Goal: Task Accomplishment & Management: Use online tool/utility

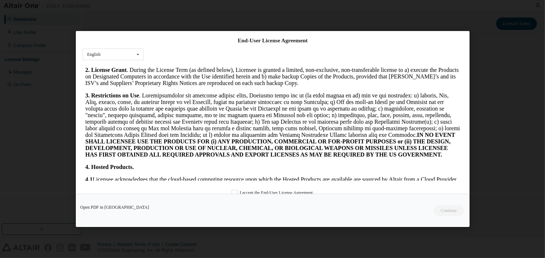
click at [444, 86] on p "2. License Grant . During the License Term (as defined below), Licensee is gran…" at bounding box center [272, 77] width 375 height 20
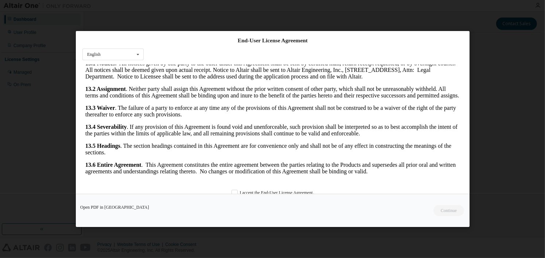
scroll to position [16, 0]
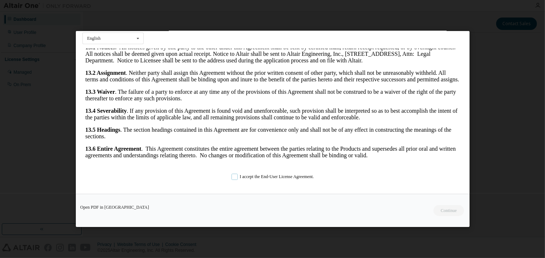
click at [234, 177] on label "I accept the End-User License Agreement." at bounding box center [272, 177] width 82 height 6
click at [444, 210] on button "Continue" at bounding box center [448, 210] width 31 height 11
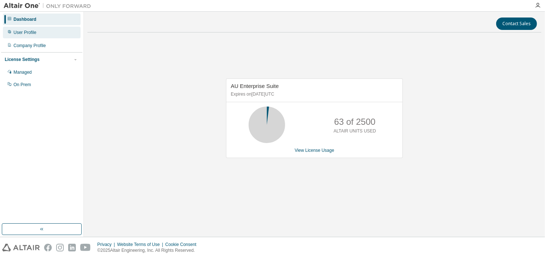
click at [38, 31] on div "User Profile" at bounding box center [42, 33] width 78 height 12
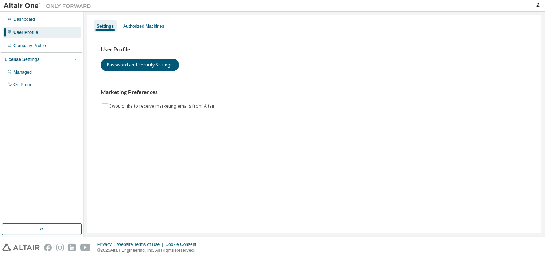
click at [309, 178] on div "Settings Authorized Machines User Profile Password and Security Settings Market…" at bounding box center [314, 124] width 454 height 218
click at [154, 23] on div "Authorized Machines" at bounding box center [143, 26] width 47 height 12
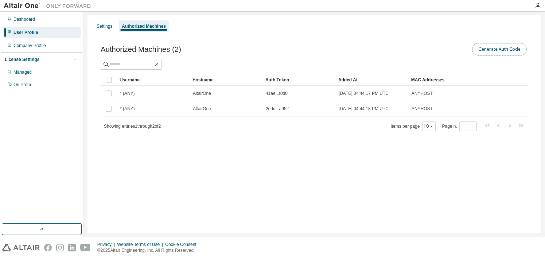
click at [496, 52] on button "Generate Auth Code" at bounding box center [499, 49] width 55 height 12
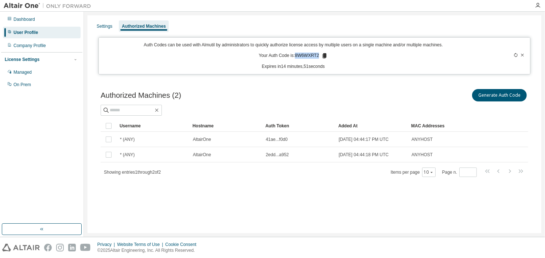
drag, startPoint x: 297, startPoint y: 56, endPoint x: 320, endPoint y: 56, distance: 23.0
click at [320, 56] on p "Your Auth Code is: 8W6WXRT2" at bounding box center [293, 55] width 69 height 7
click at [321, 56] on icon at bounding box center [324, 55] width 7 height 7
click at [479, 203] on div "Settings Authorized Machines Auth Codes can be used with Almutil by administrat…" at bounding box center [314, 124] width 454 height 218
click at [380, 217] on div "Settings Authorized Machines Auth Codes can be used with Almutil by administrat…" at bounding box center [314, 124] width 454 height 218
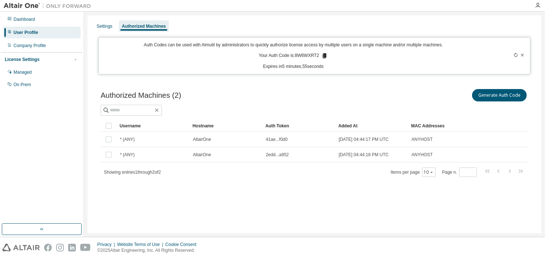
click at [425, 99] on div "Generate Auth Code" at bounding box center [422, 94] width 214 height 15
click at [324, 55] on icon at bounding box center [325, 55] width 4 height 5
